Goal: Check status: Check status

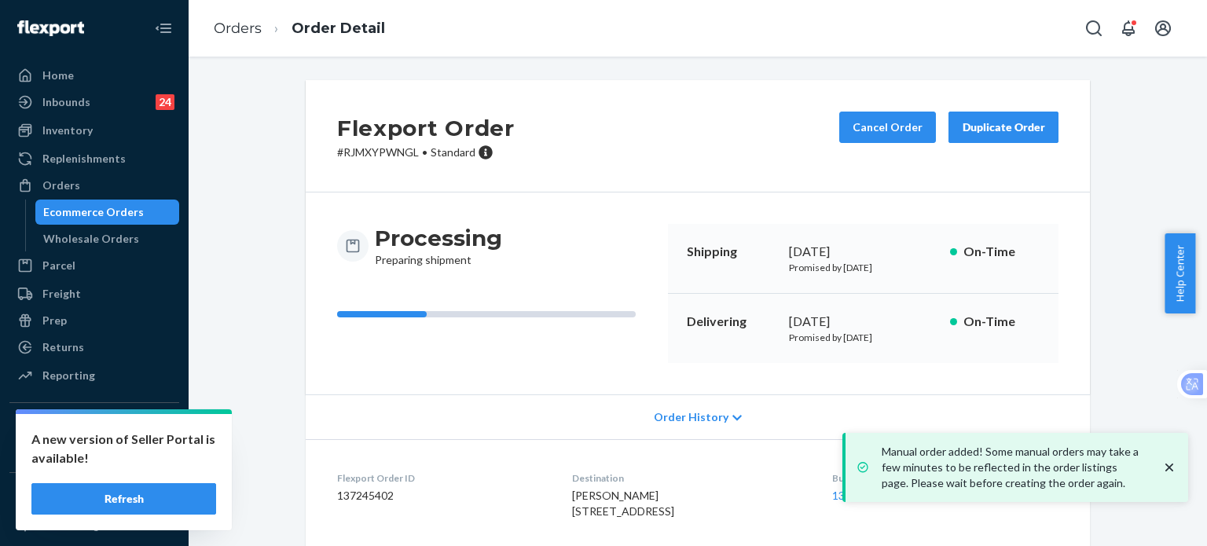
click at [66, 184] on div "Orders" at bounding box center [61, 186] width 38 height 16
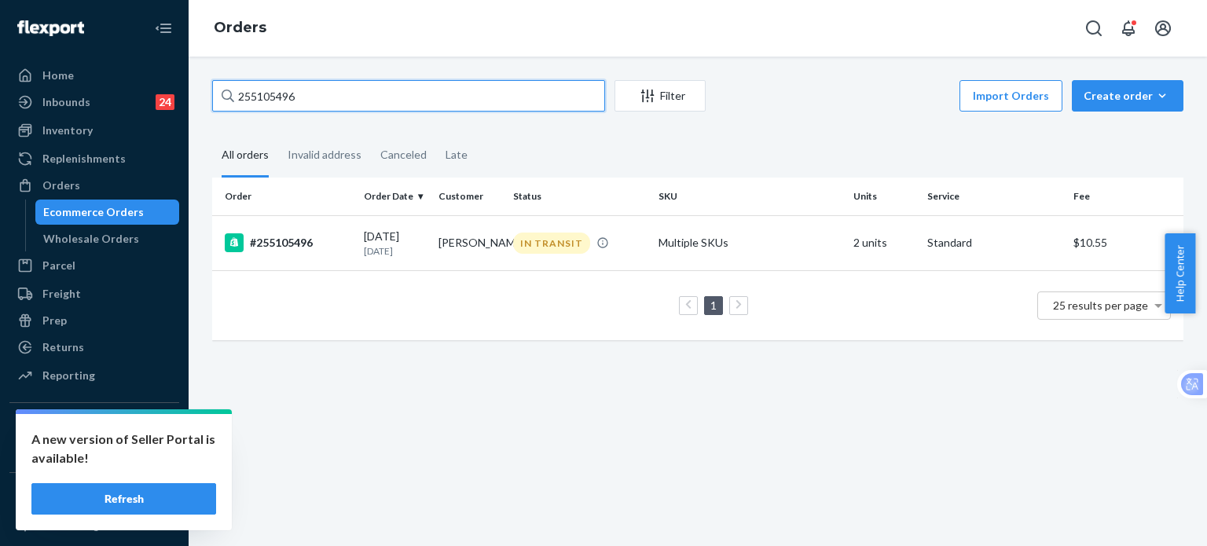
drag, startPoint x: 334, startPoint y: 101, endPoint x: 207, endPoint y: 97, distance: 126.6
click at [207, 97] on div "255105496 Filter Import Orders Create order Ecommerce order Removal order All o…" at bounding box center [697, 218] width 995 height 276
paste input "31307"
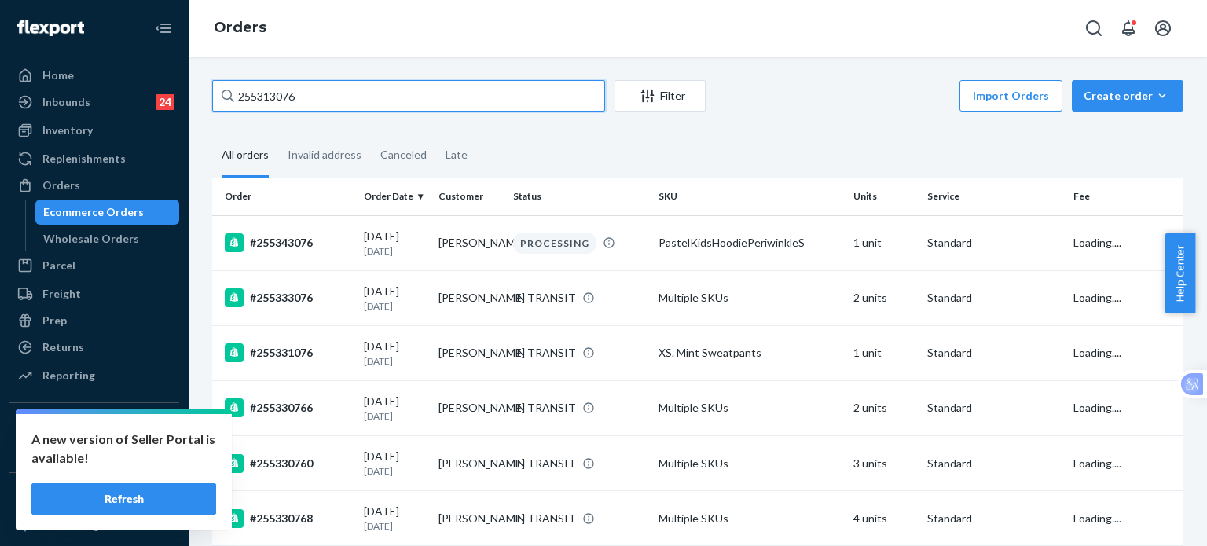
type input "255313076"
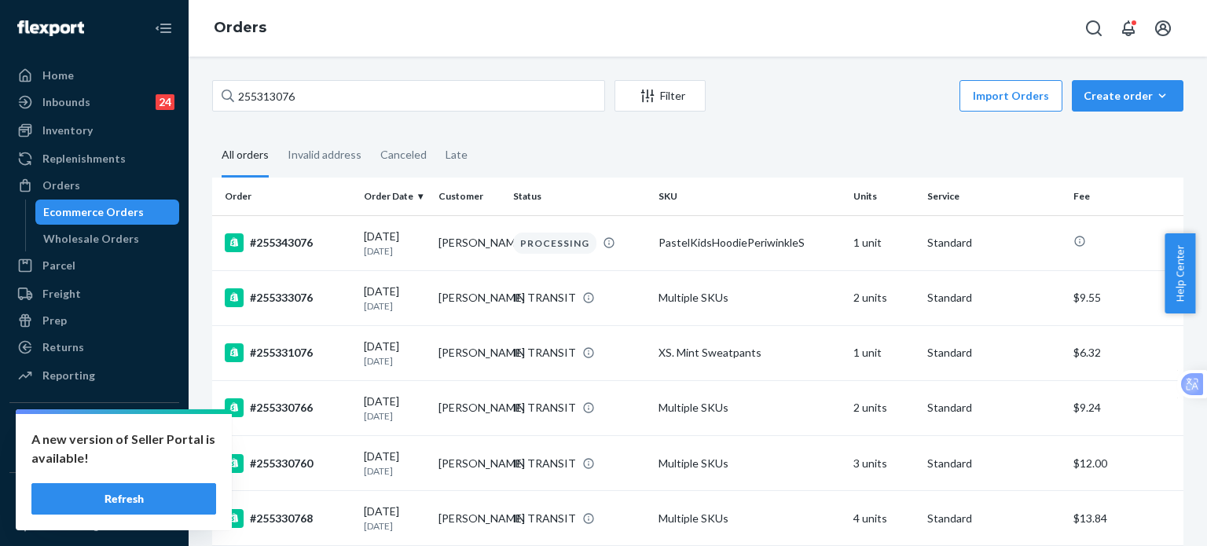
click at [136, 488] on button "Refresh" at bounding box center [123, 498] width 185 height 31
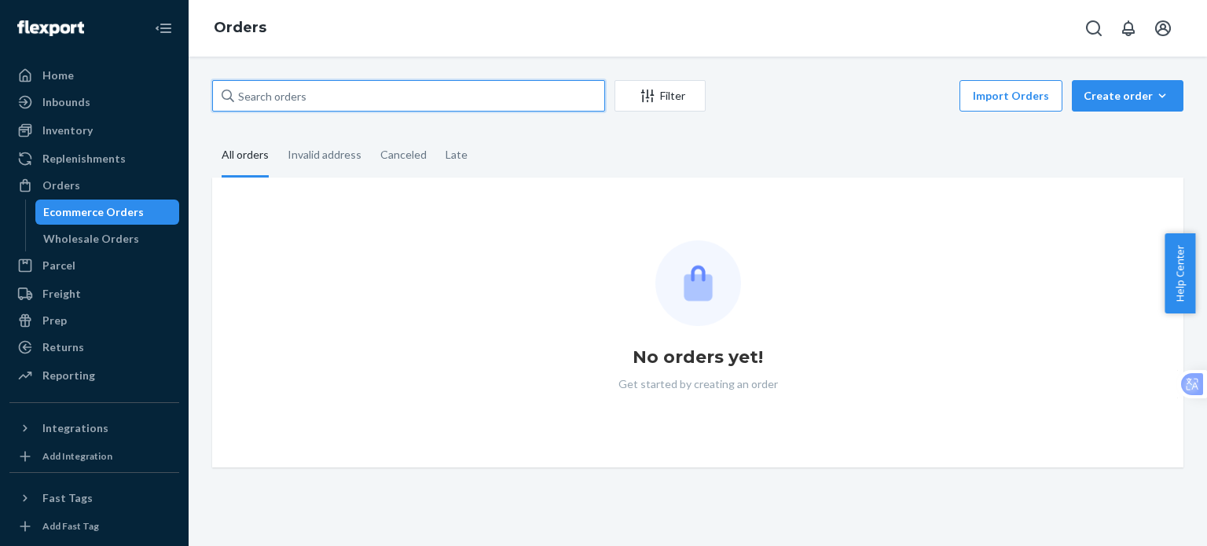
click at [325, 100] on input "text" at bounding box center [408, 95] width 393 height 31
paste input "255315519"
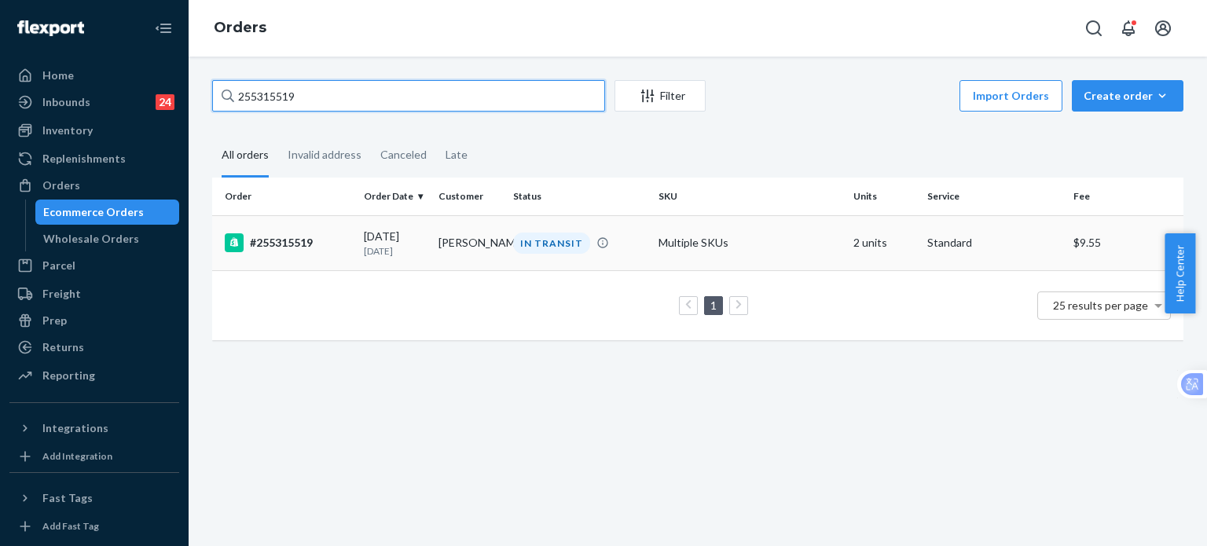
type input "255315519"
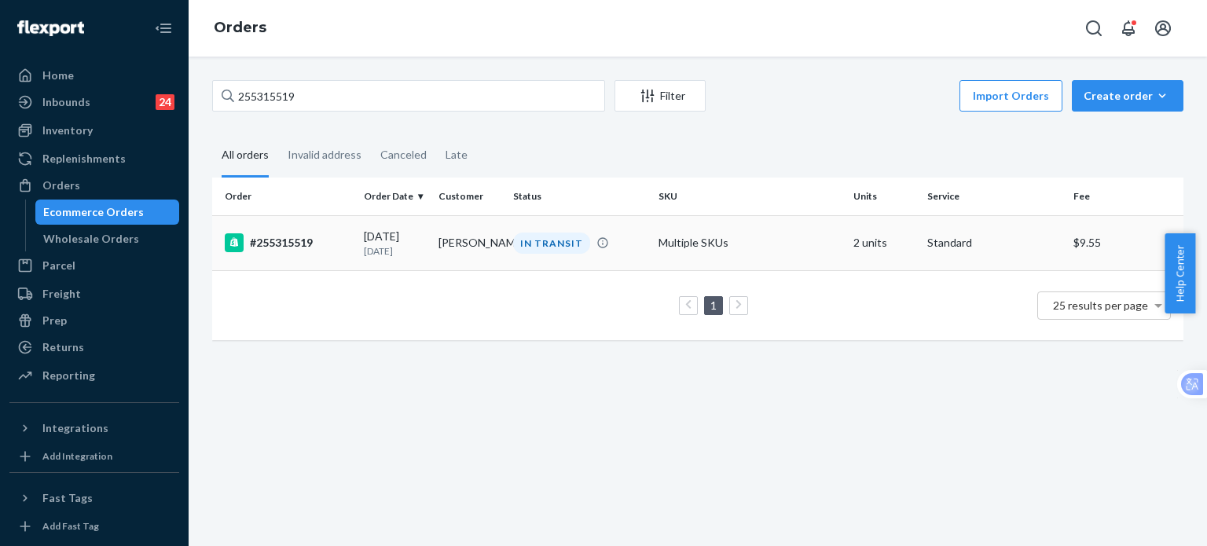
click at [295, 245] on div "#255315519" at bounding box center [288, 242] width 127 height 19
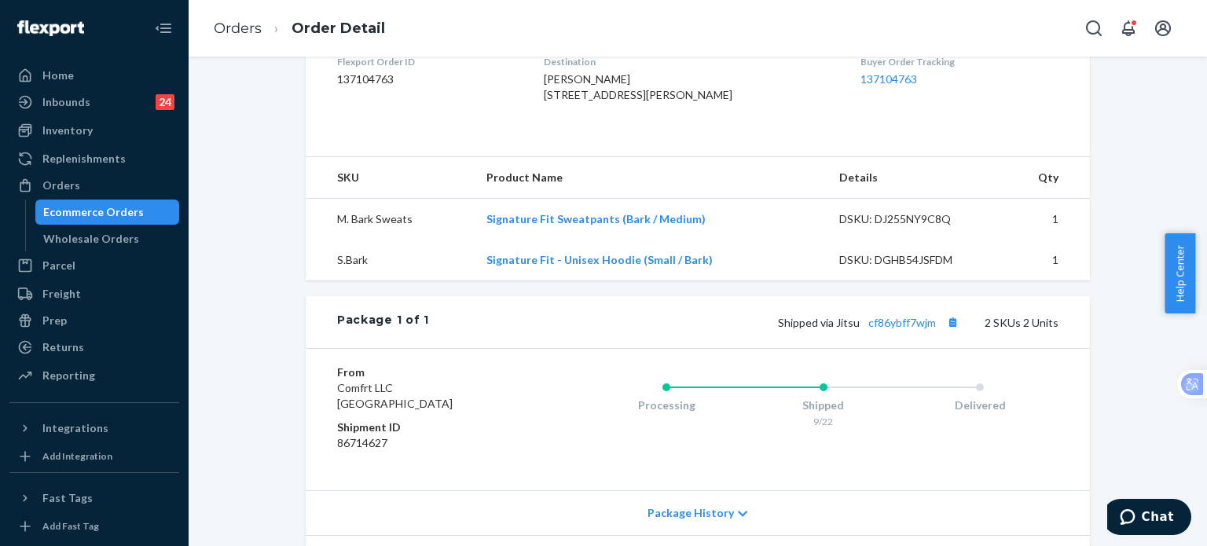
scroll to position [419, 0]
click at [897, 327] on link "cf86ybff7wjm" at bounding box center [902, 320] width 68 height 13
